Goal: Obtain resource: Download file/media

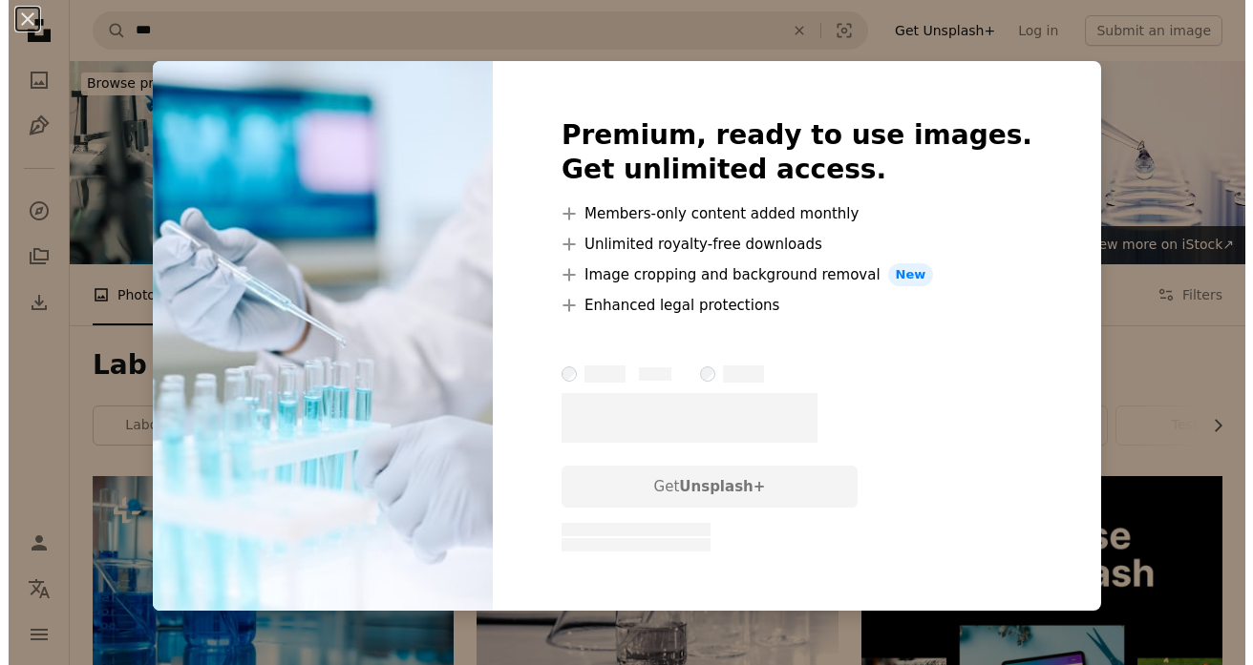
scroll to position [734, 0]
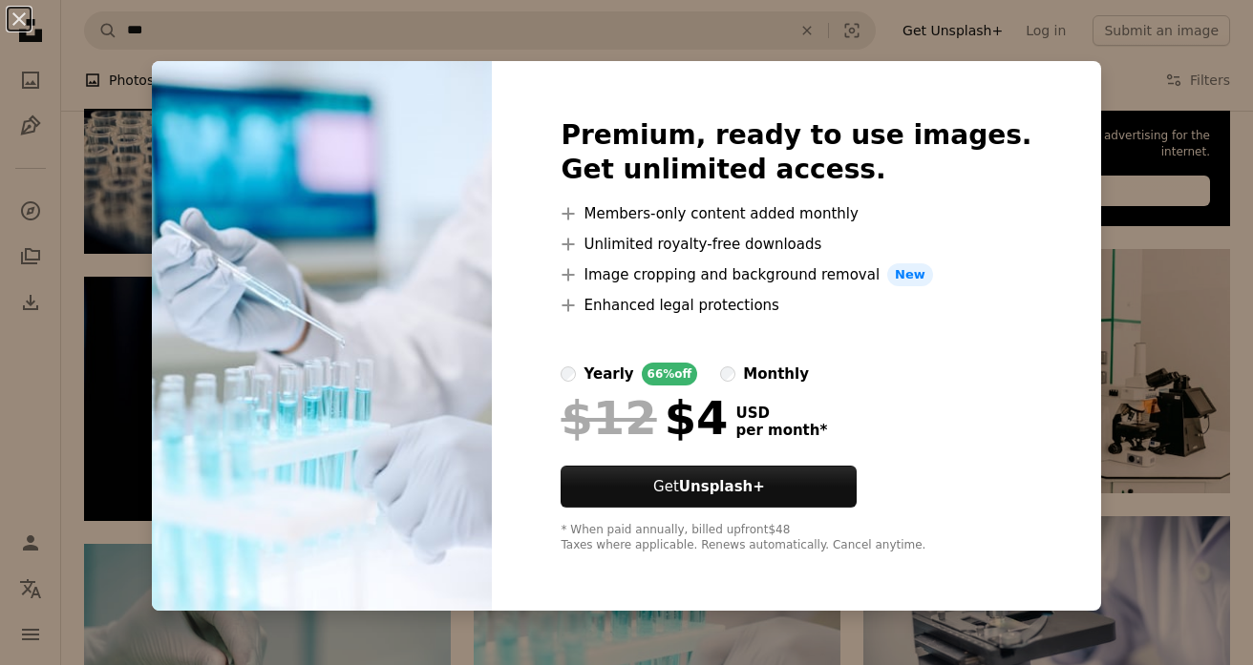
click at [1095, 102] on div "An X shape Premium, ready to use images. Get unlimited access. A plus sign Memb…" at bounding box center [626, 332] width 1253 height 665
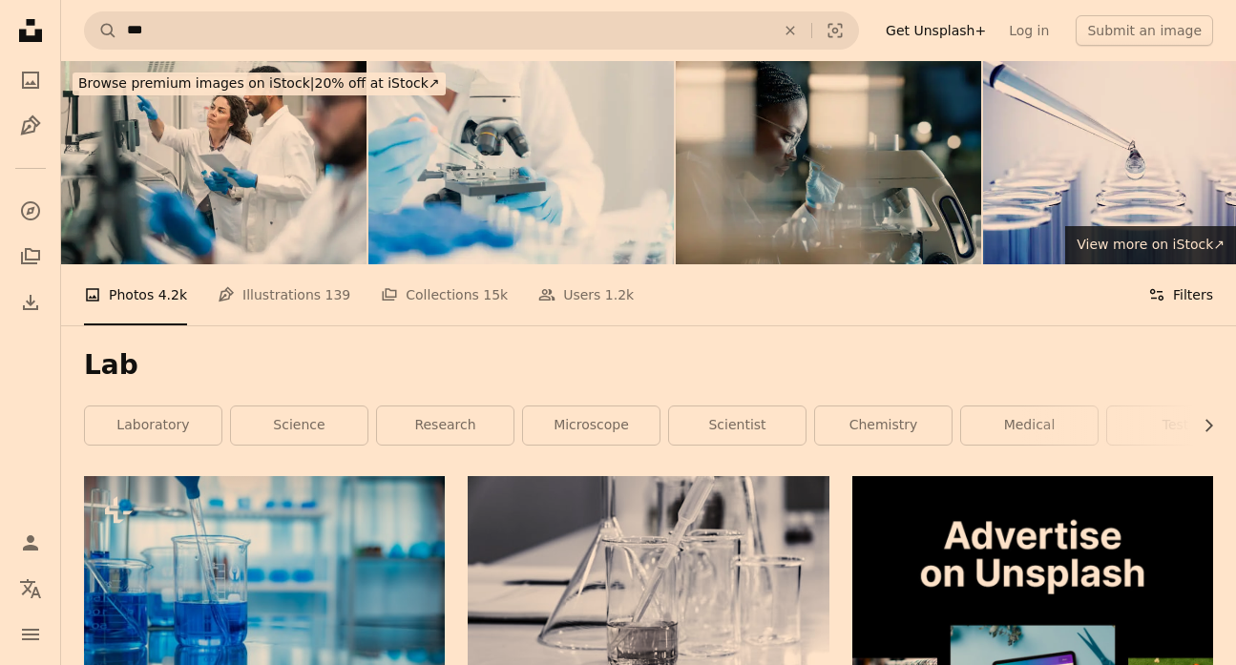
click at [1182, 264] on button "Filters Filters" at bounding box center [1180, 294] width 65 height 61
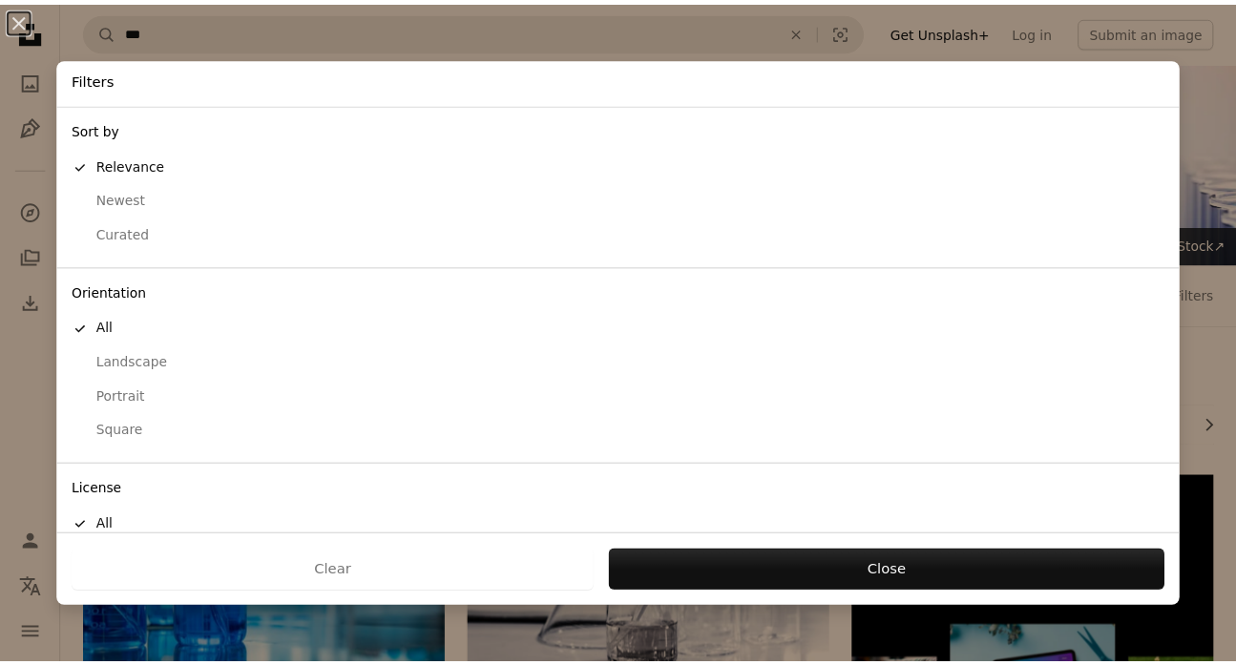
scroll to position [93, 0]
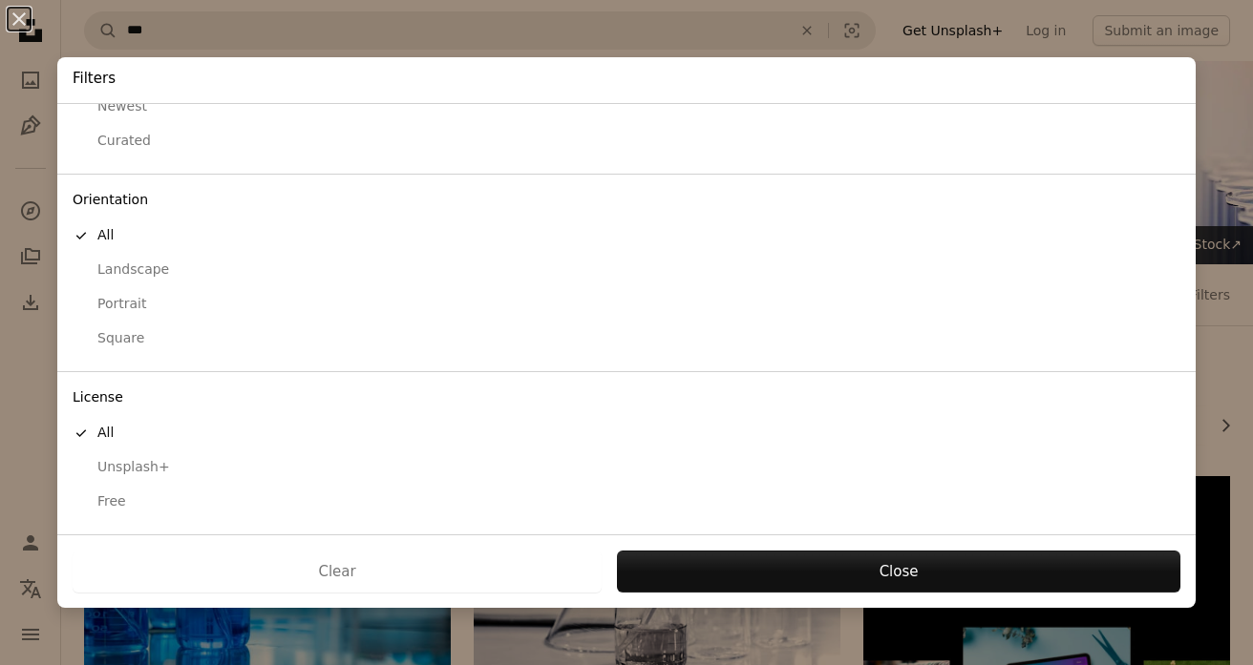
click at [106, 503] on div "Free" at bounding box center [626, 502] width 1107 height 19
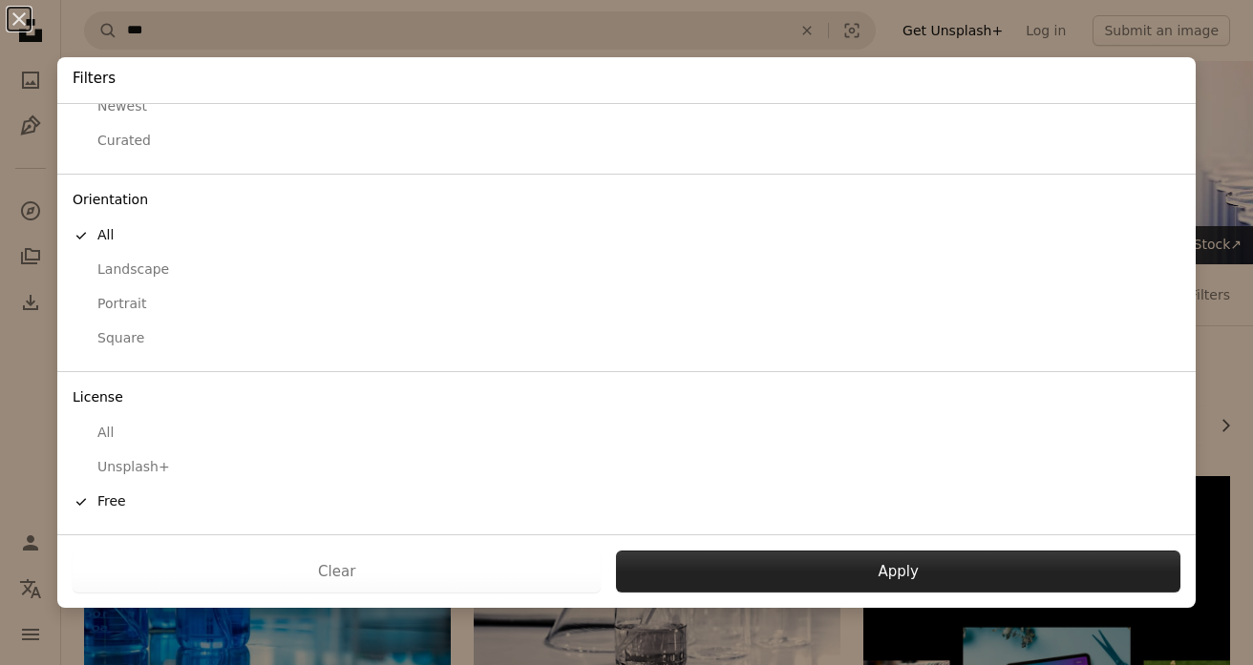
click at [825, 580] on button "Apply" at bounding box center [898, 572] width 564 height 42
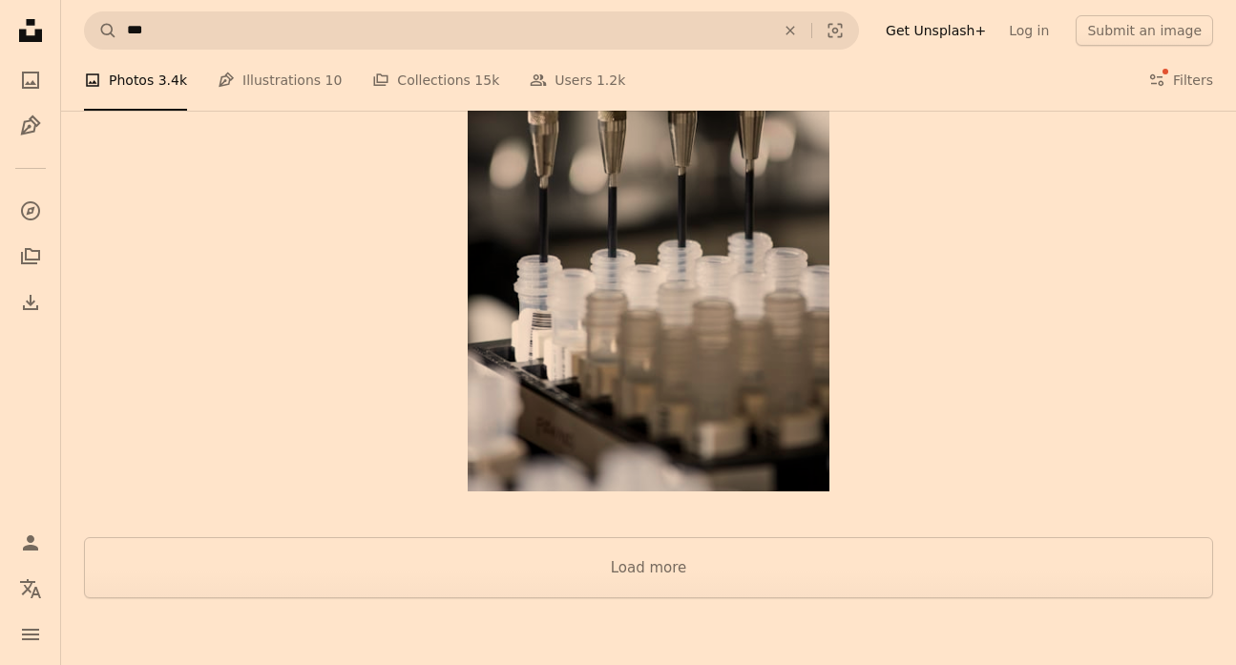
scroll to position [2945, 0]
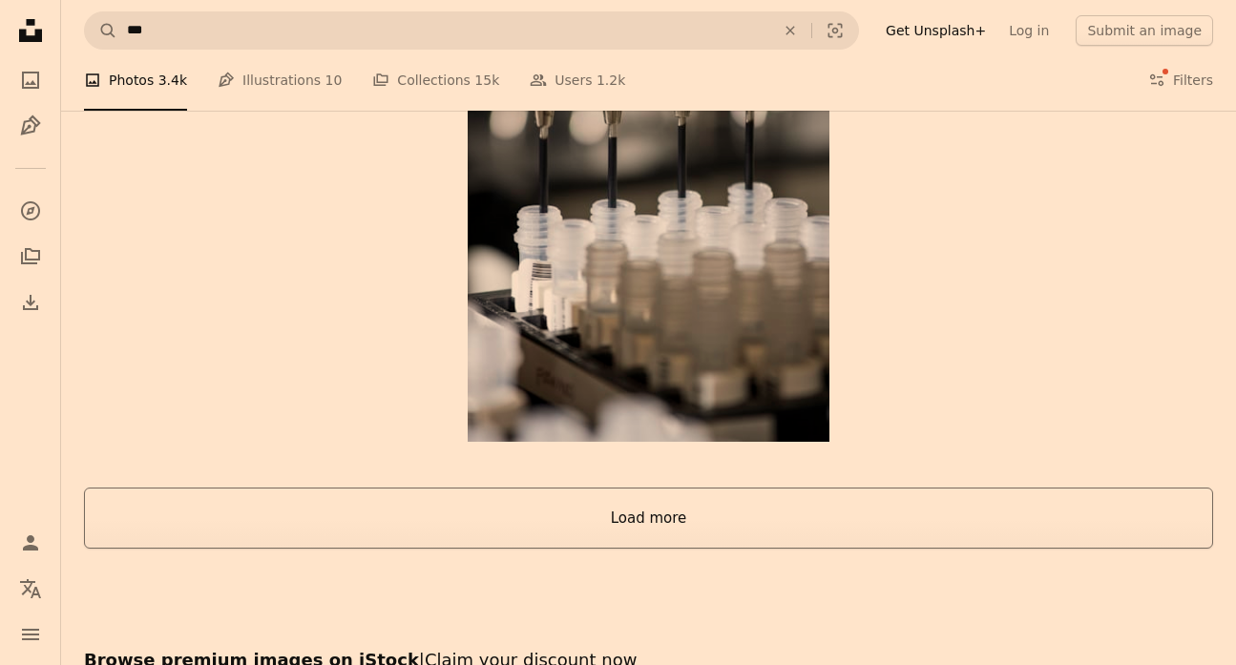
click at [695, 488] on button "Load more" at bounding box center [648, 518] width 1129 height 61
